Goal: Go to known website: Access a specific website the user already knows

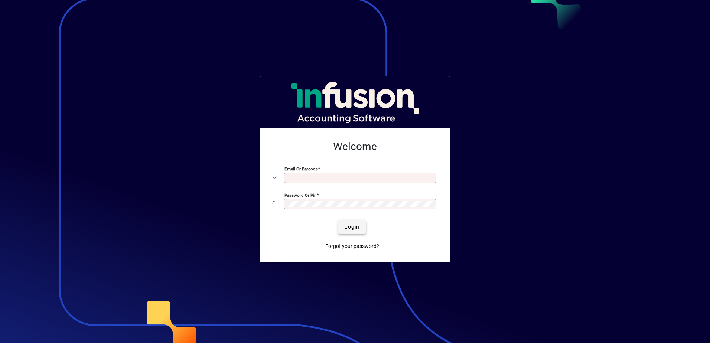
type input "**********"
click at [359, 228] on span "Login" at bounding box center [351, 227] width 15 height 8
